Goal: Navigation & Orientation: Find specific page/section

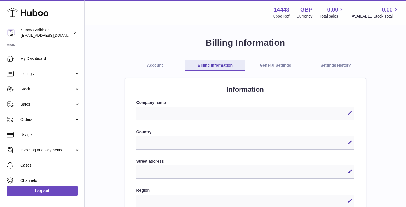
select select
click at [150, 64] on link "Account" at bounding box center [155, 65] width 60 height 11
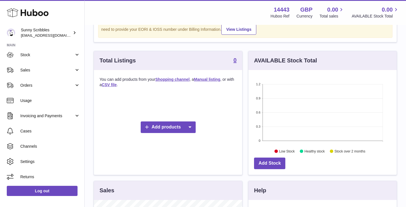
scroll to position [69, 0]
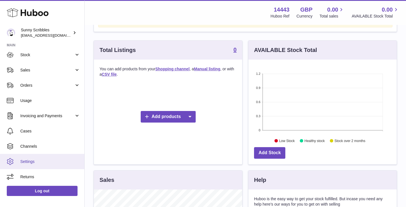
click at [31, 160] on span "Settings" at bounding box center [50, 161] width 60 height 5
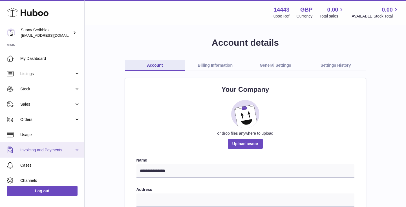
click at [39, 150] on span "Invoicing and Payments" at bounding box center [47, 149] width 54 height 5
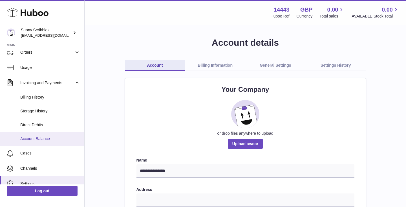
scroll to position [73, 0]
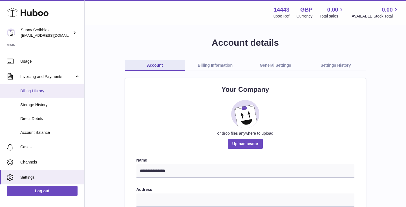
click at [39, 91] on span "Billing History" at bounding box center [50, 90] width 60 height 5
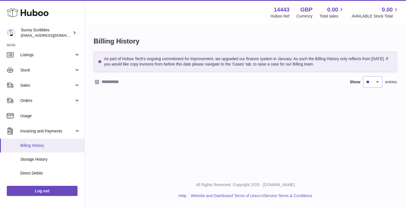
scroll to position [22, 0]
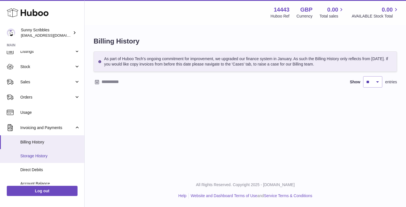
click at [43, 158] on span "Storage History" at bounding box center [50, 155] width 60 height 5
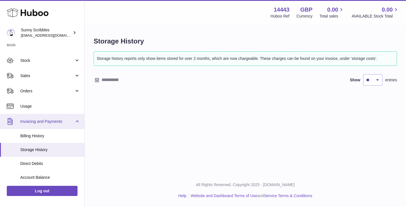
scroll to position [30, 0]
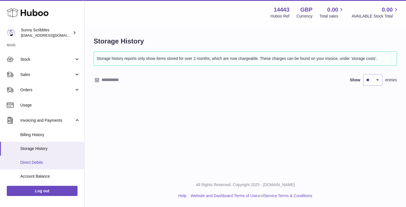
click at [34, 162] on span "Direct Debits" at bounding box center [50, 161] width 60 height 5
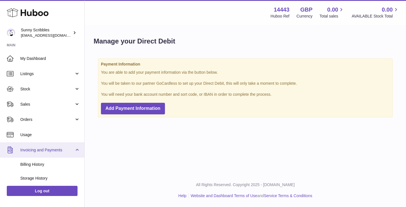
click at [35, 149] on span "Invoicing and Payments" at bounding box center [47, 149] width 54 height 5
click at [39, 152] on link "Invoicing and Payments" at bounding box center [42, 149] width 84 height 15
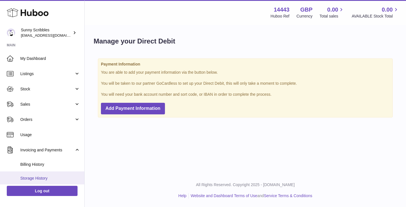
click at [34, 176] on span "Storage History" at bounding box center [50, 177] width 60 height 5
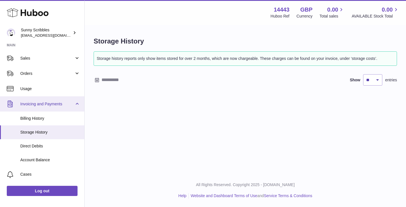
scroll to position [49, 0]
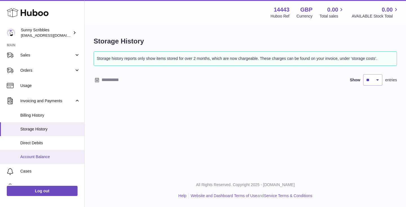
click at [39, 157] on span "Account Balance" at bounding box center [50, 156] width 60 height 5
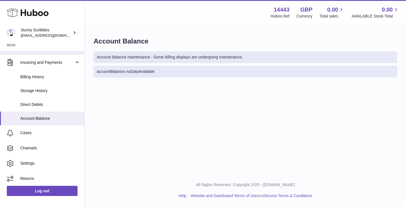
scroll to position [89, 0]
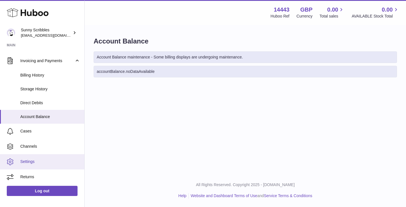
click at [30, 159] on span "Settings" at bounding box center [50, 161] width 60 height 5
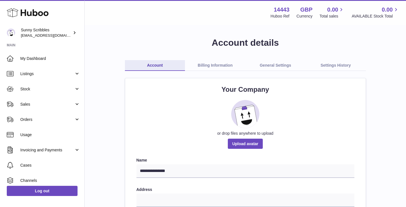
click at [220, 64] on link "Billing Information" at bounding box center [215, 65] width 60 height 11
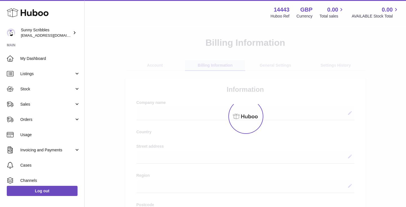
select select
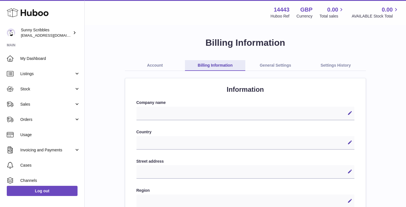
click at [272, 61] on link "General Settings" at bounding box center [275, 65] width 60 height 11
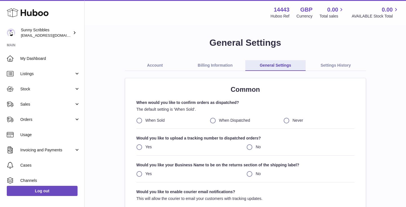
click at [339, 62] on link "Settings History" at bounding box center [335, 65] width 60 height 11
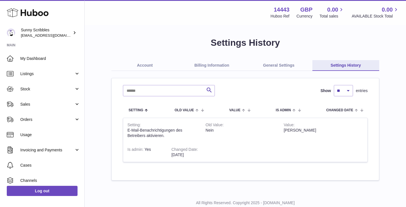
click at [36, 13] on use at bounding box center [28, 12] width 42 height 9
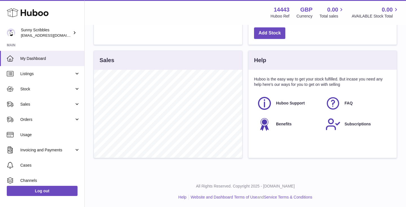
scroll to position [190, 0]
